Goal: Contribute content: Add original content to the website for others to see

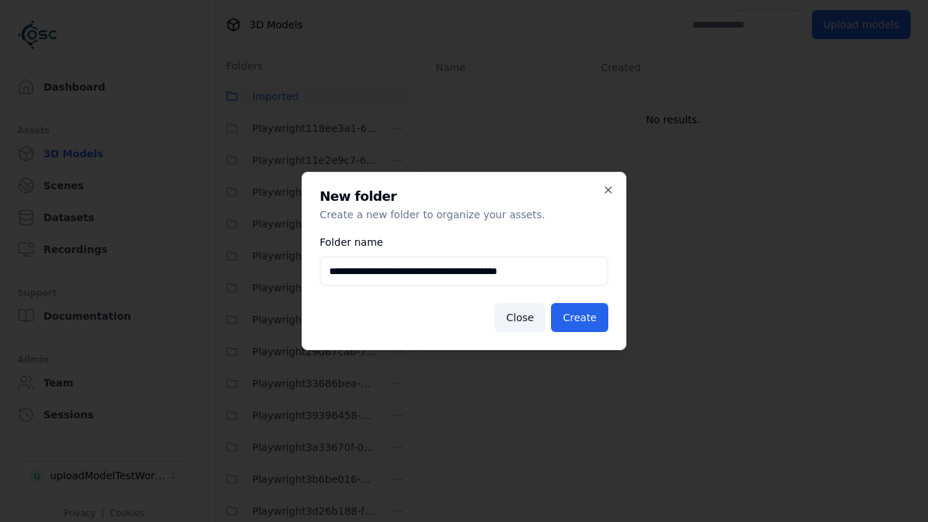
scroll to position [1786, 0]
type input "**********"
click at [581, 317] on button "Create" at bounding box center [579, 317] width 57 height 29
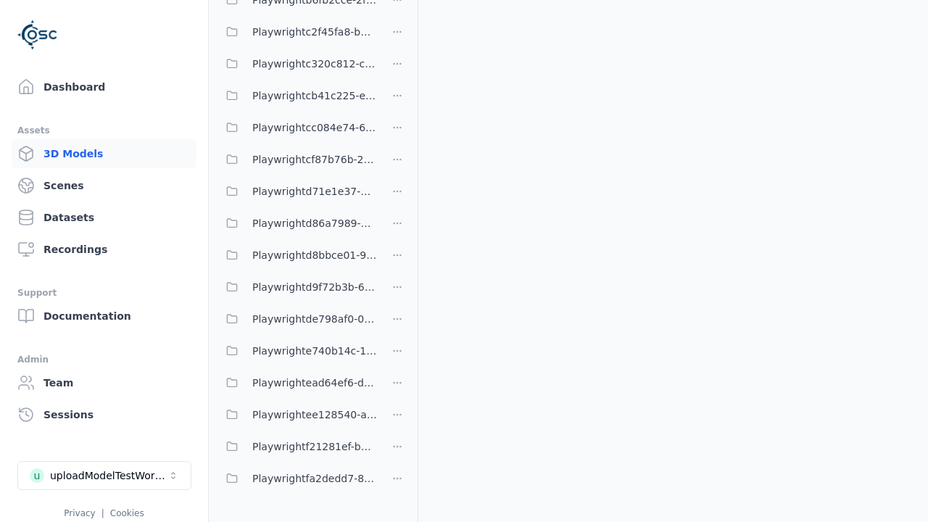
scroll to position [0, 0]
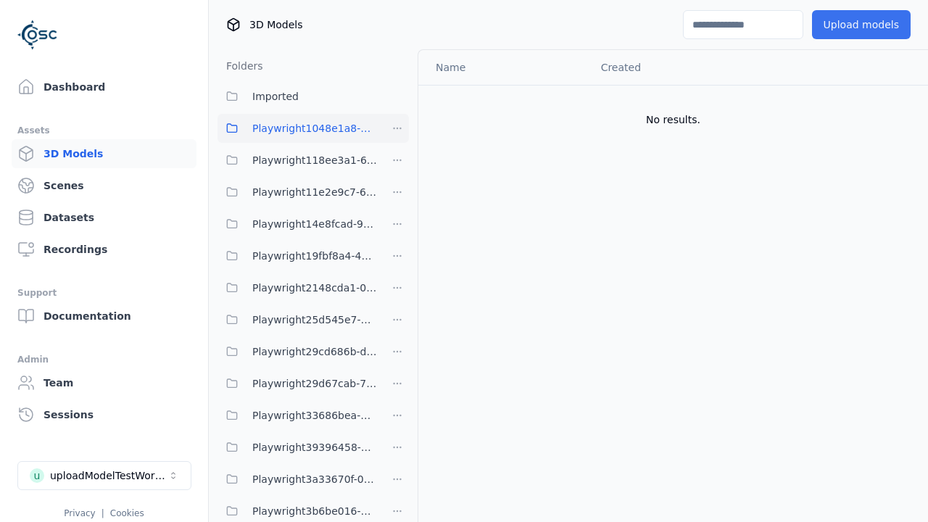
click at [863, 25] on button "Upload models" at bounding box center [861, 24] width 99 height 29
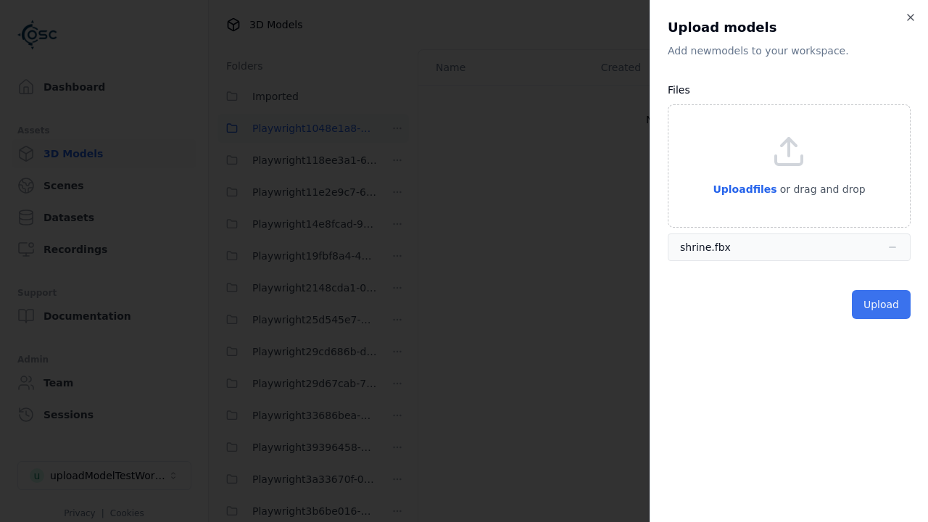
click at [882, 304] on button "Upload" at bounding box center [880, 304] width 59 height 29
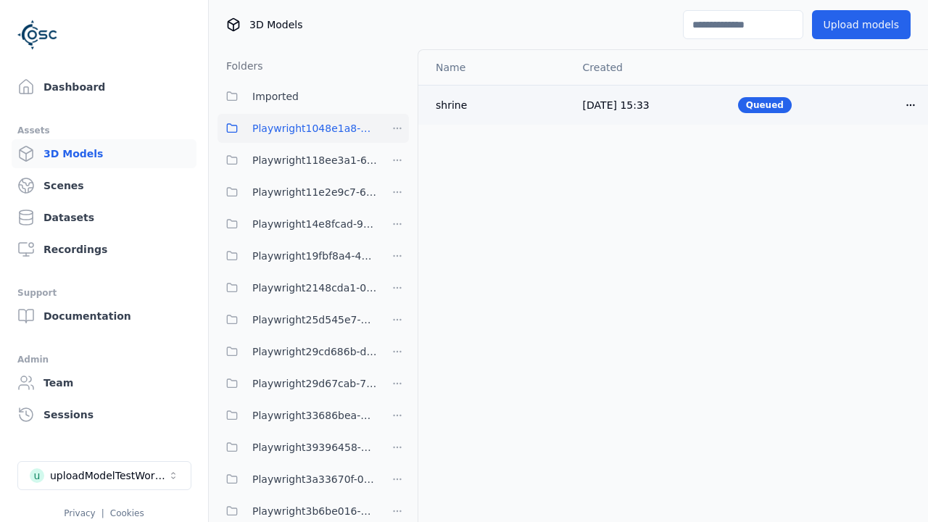
click at [910, 104] on html "Support Dashboard Assets 3D Models Scenes Datasets Recordings Support Documenta…" at bounding box center [464, 261] width 928 height 522
click at [878, 161] on div "Delete" at bounding box center [879, 160] width 86 height 23
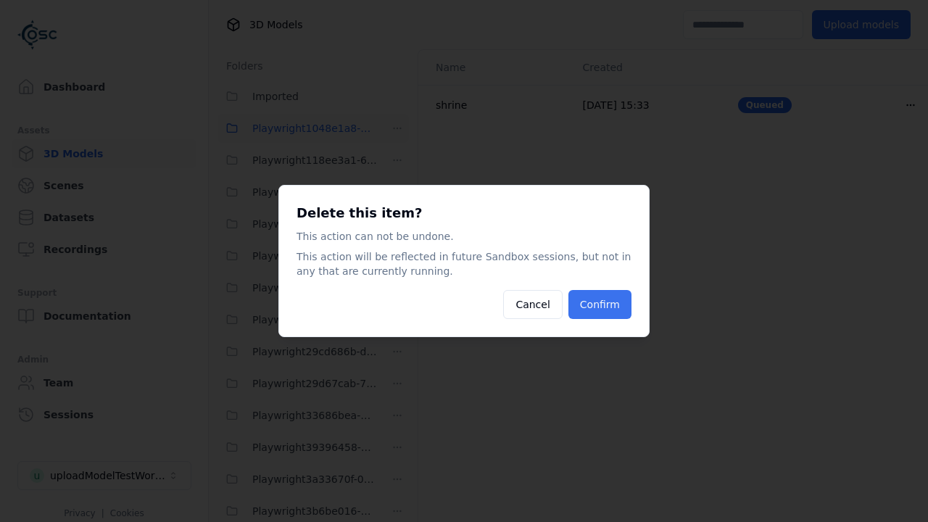
click at [601, 304] on button "Confirm" at bounding box center [599, 304] width 63 height 29
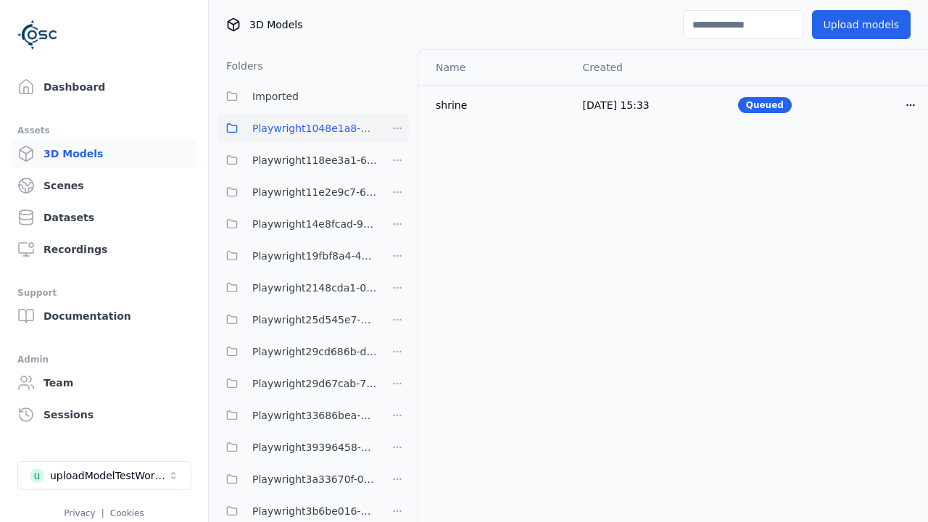
click at [397, 128] on html "Support Dashboard Assets 3D Models Scenes Datasets Recordings Support Documenta…" at bounding box center [464, 261] width 928 height 522
